Goal: Information Seeking & Learning: Find specific fact

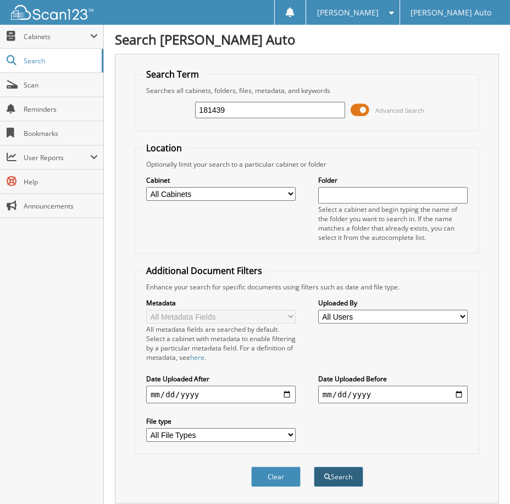
type input "181439"
click at [329, 475] on span "submit" at bounding box center [327, 476] width 7 height 7
click at [277, 470] on button "Clear" at bounding box center [275, 476] width 49 height 20
click at [202, 111] on input "text" at bounding box center [270, 110] width 150 height 16
paste input "182916"
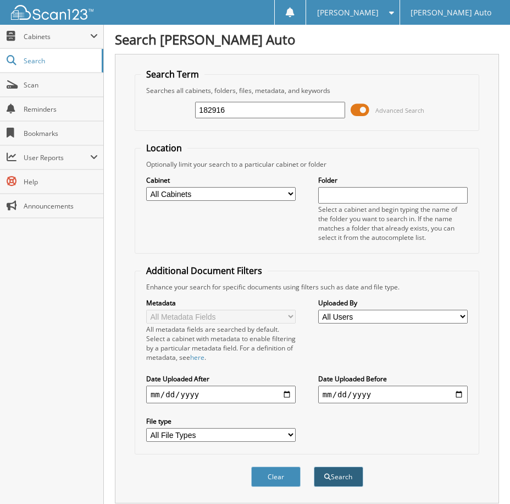
type input "182916"
click at [334, 477] on button "Search" at bounding box center [338, 476] width 49 height 20
